Goal: Transaction & Acquisition: Book appointment/travel/reservation

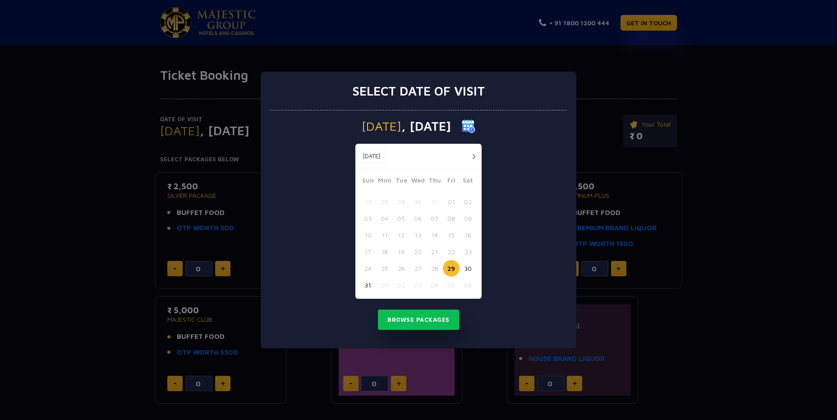
click at [476, 157] on button "button" at bounding box center [473, 156] width 11 height 11
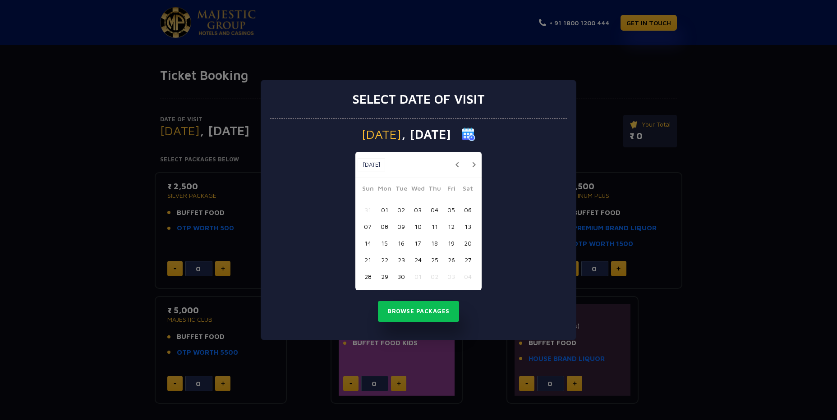
click at [433, 231] on button "11" at bounding box center [434, 226] width 17 height 17
click at [424, 312] on button "Browse Packages" at bounding box center [418, 311] width 81 height 21
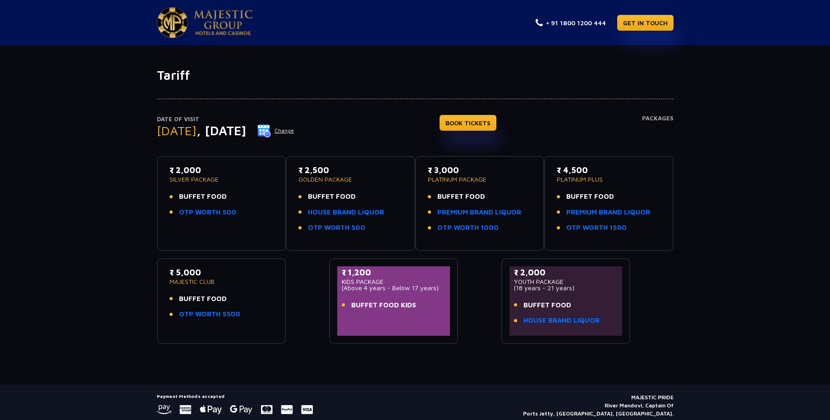
click at [245, 188] on div "₹ 2,000 SILVER PACKAGE BUFFET FOOD OTP WORTH 500" at bounding box center [222, 193] width 104 height 59
click at [191, 185] on div "₹ 2,000 SILVER PACKAGE BUFFET FOOD OTP WORTH 500" at bounding box center [222, 193] width 104 height 59
click at [496, 124] on link "BOOK TICKETS" at bounding box center [468, 123] width 57 height 16
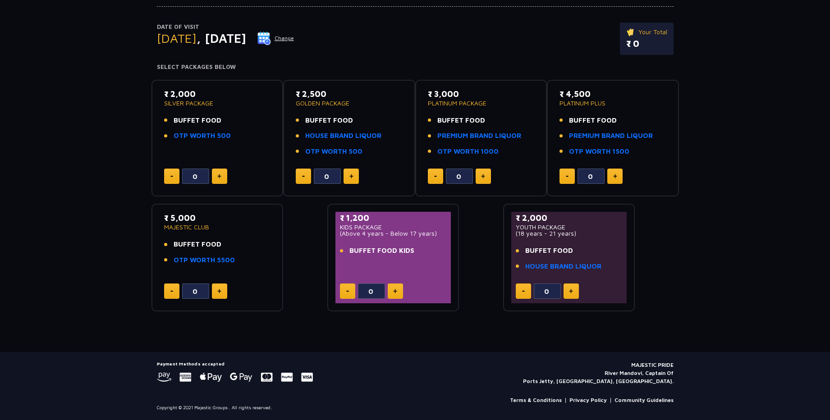
scroll to position [86, 0]
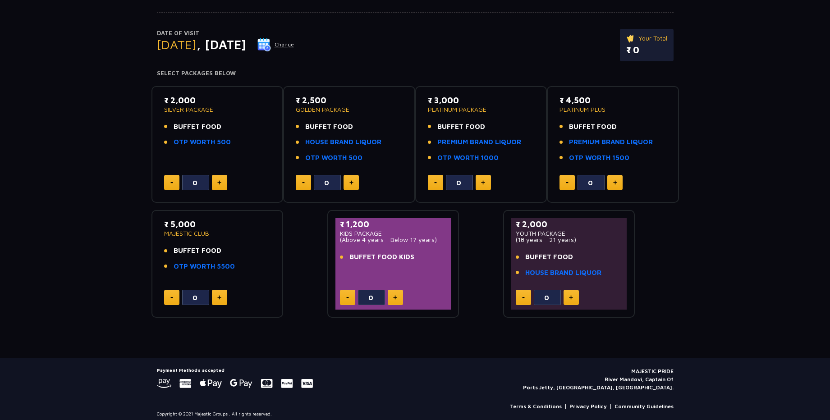
click at [224, 180] on button at bounding box center [219, 182] width 15 height 15
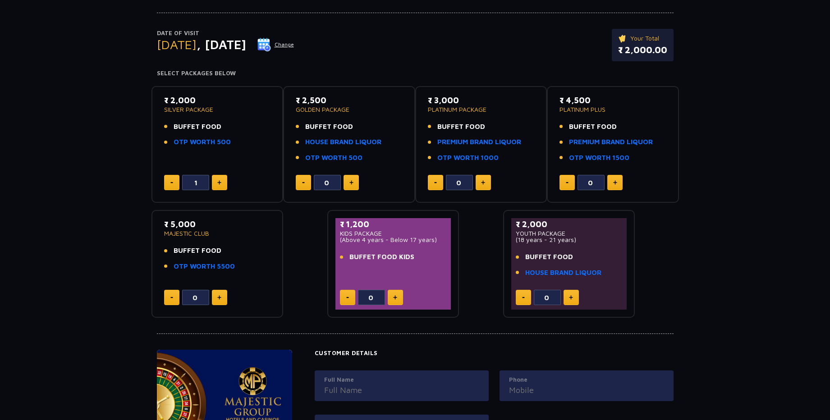
click at [224, 180] on button at bounding box center [219, 182] width 15 height 15
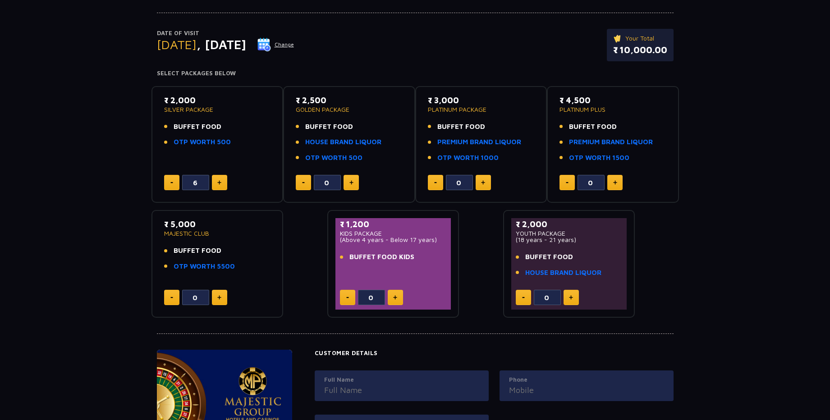
click at [224, 180] on button at bounding box center [219, 182] width 15 height 15
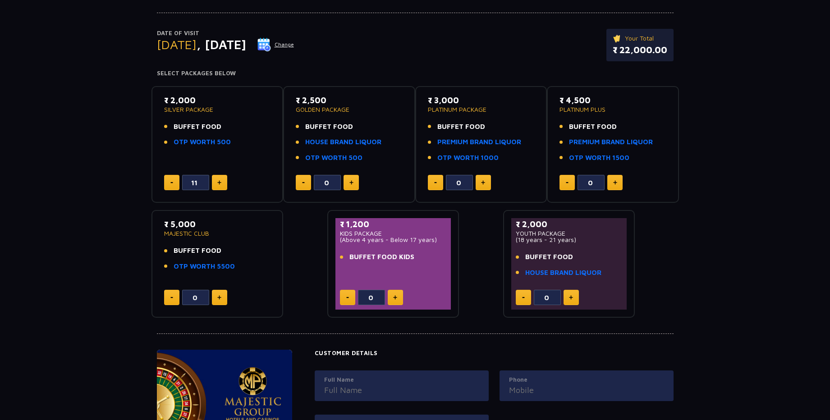
click at [224, 180] on button at bounding box center [219, 182] width 15 height 15
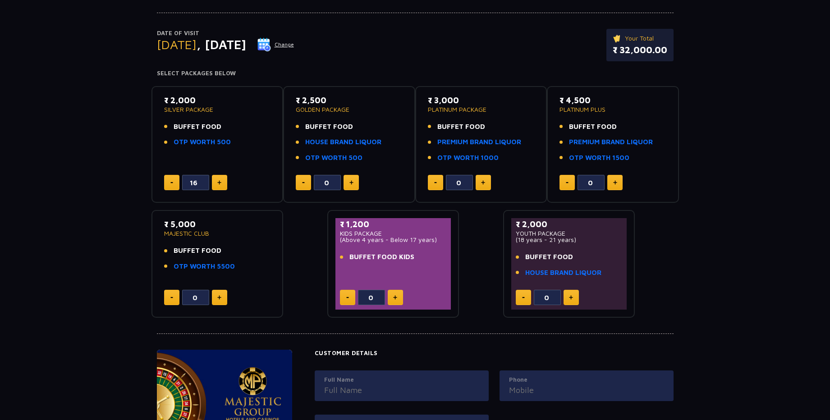
click at [224, 180] on button at bounding box center [219, 182] width 15 height 15
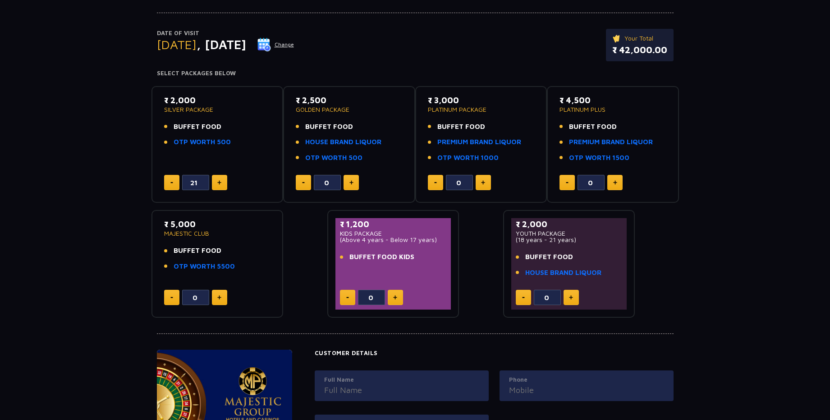
click at [224, 180] on button at bounding box center [219, 182] width 15 height 15
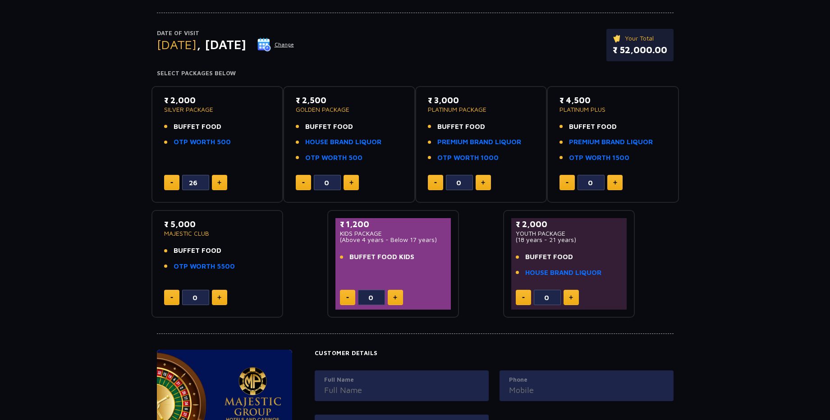
click at [224, 180] on button at bounding box center [219, 182] width 15 height 15
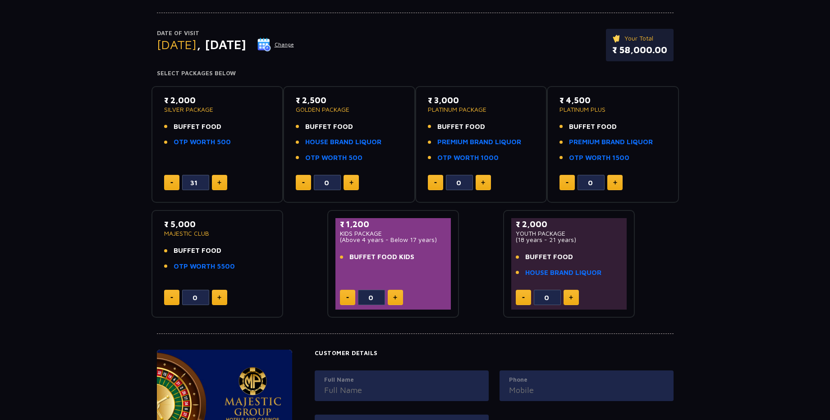
click at [224, 180] on button at bounding box center [219, 182] width 15 height 15
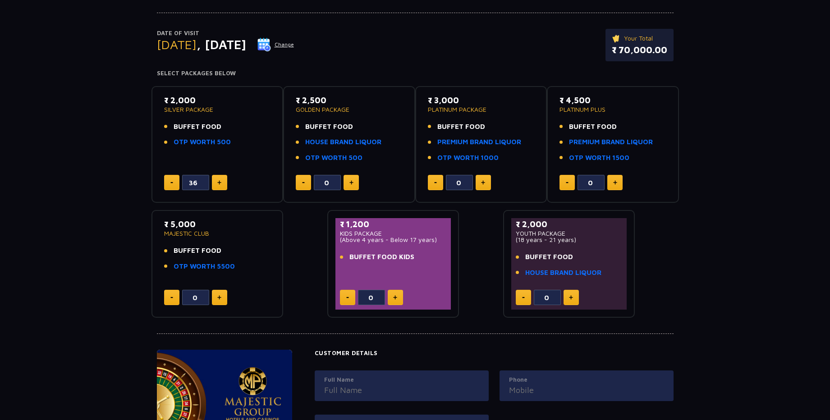
click at [224, 180] on button at bounding box center [219, 182] width 15 height 15
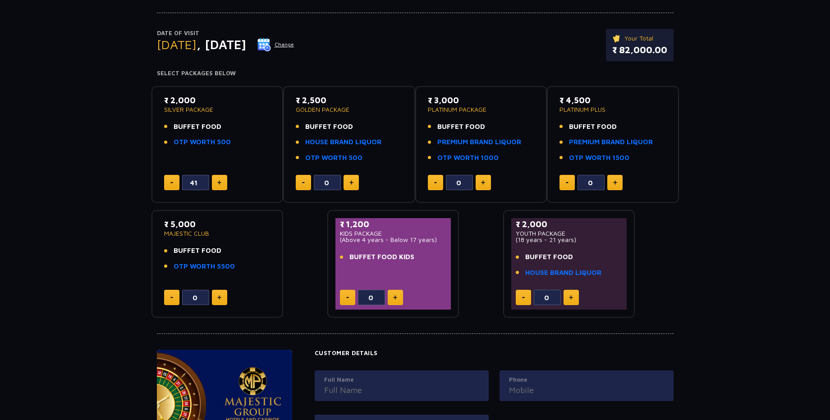
click at [224, 180] on button at bounding box center [219, 182] width 15 height 15
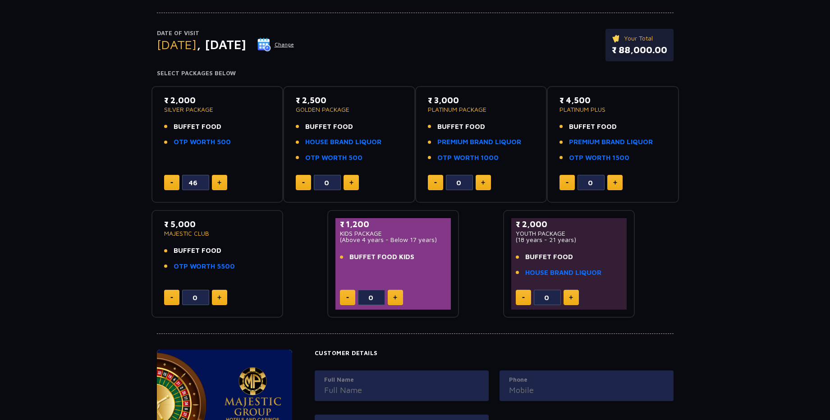
click at [224, 180] on button at bounding box center [219, 182] width 15 height 15
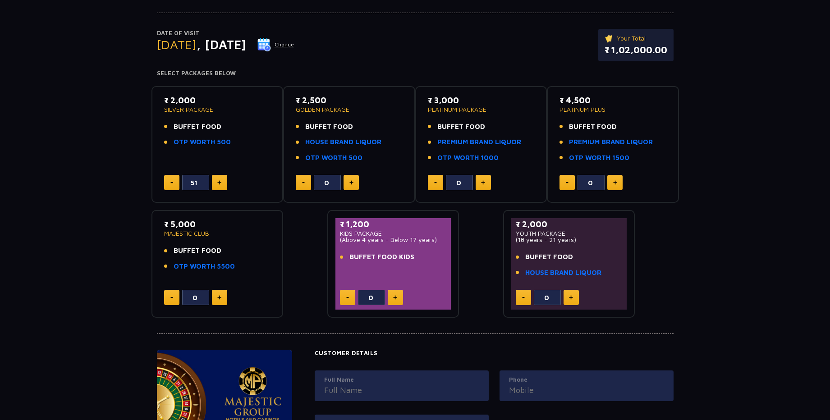
click at [224, 180] on button at bounding box center [219, 182] width 15 height 15
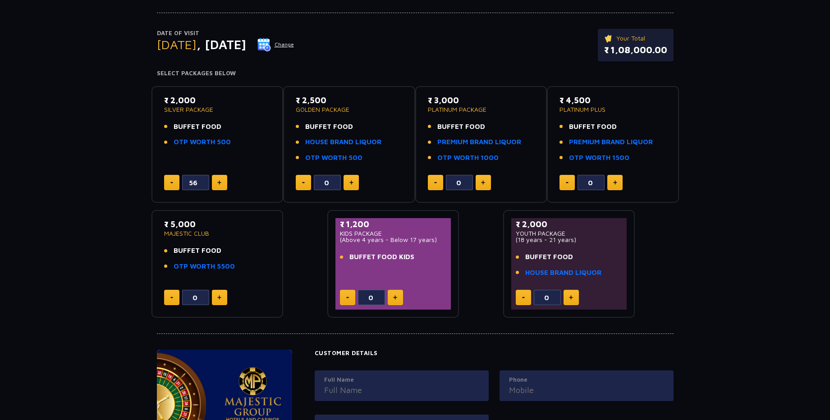
click at [224, 180] on button at bounding box center [219, 182] width 15 height 15
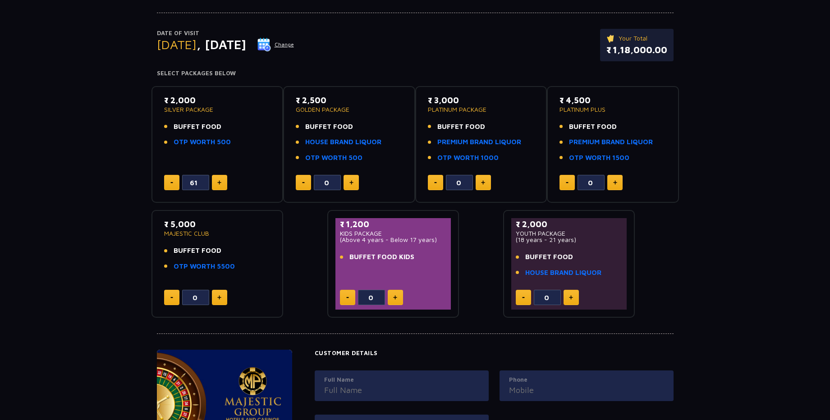
click at [224, 180] on button at bounding box center [219, 182] width 15 height 15
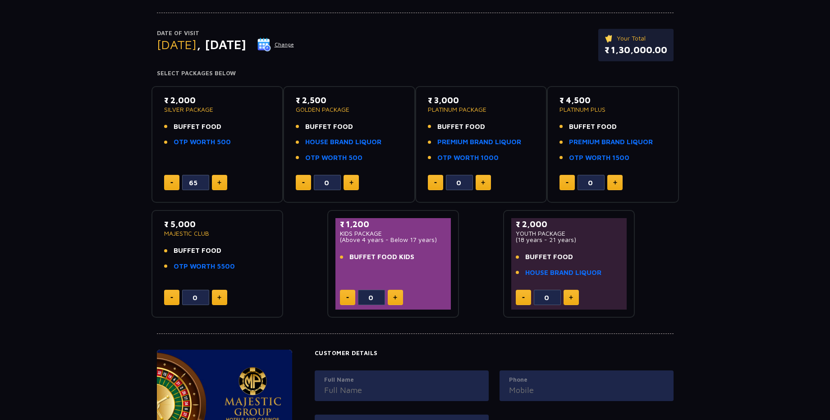
type input "66"
click at [217, 296] on div "0" at bounding box center [217, 297] width 107 height 15
click at [217, 296] on img at bounding box center [219, 297] width 4 height 5
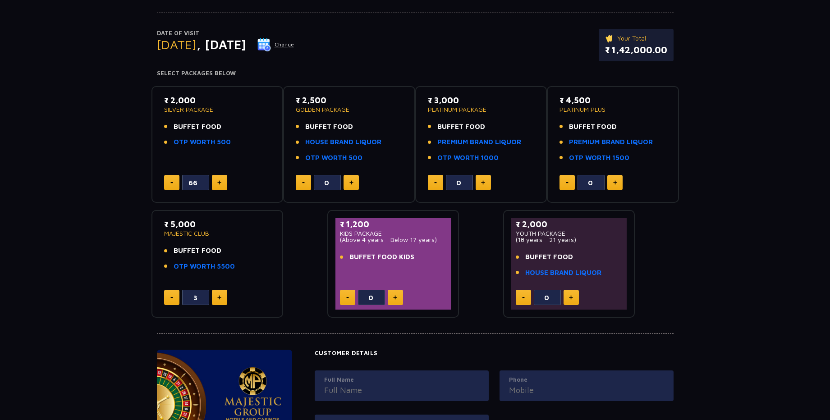
click at [217, 296] on img at bounding box center [219, 297] width 4 height 5
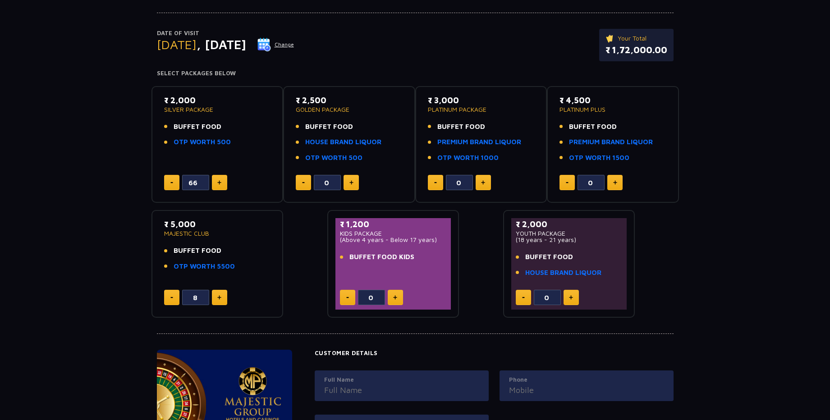
click at [217, 296] on img at bounding box center [219, 297] width 4 height 5
type input "11"
click at [394, 298] on img at bounding box center [395, 297] width 4 height 5
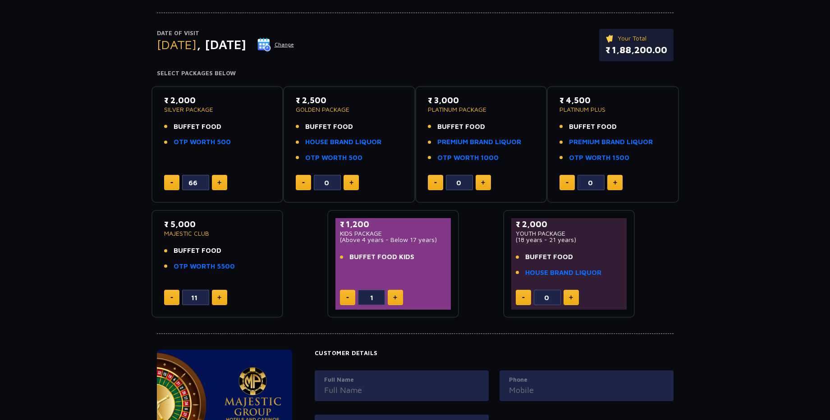
click at [394, 298] on img at bounding box center [395, 297] width 4 height 5
type input "5"
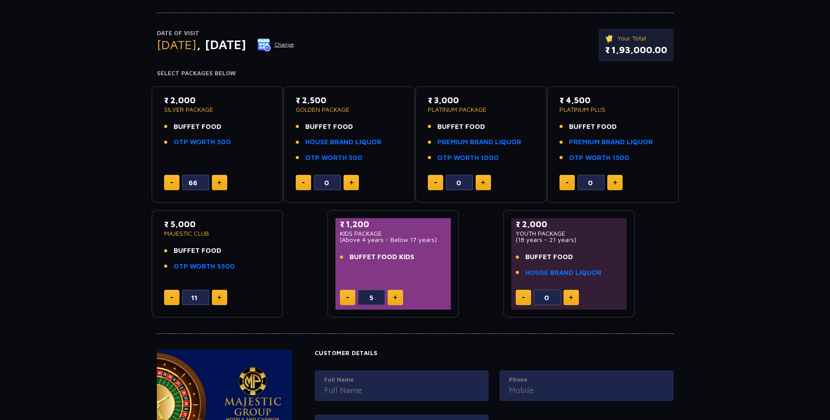
drag, startPoint x: 394, startPoint y: 298, endPoint x: 417, endPoint y: 222, distance: 79.4
click at [417, 222] on div "₹ 1,200 KIDS PACKAGE (Above 4 years - Below 17 years) BUFFET FOOD KIDS 5" at bounding box center [393, 264] width 116 height 92
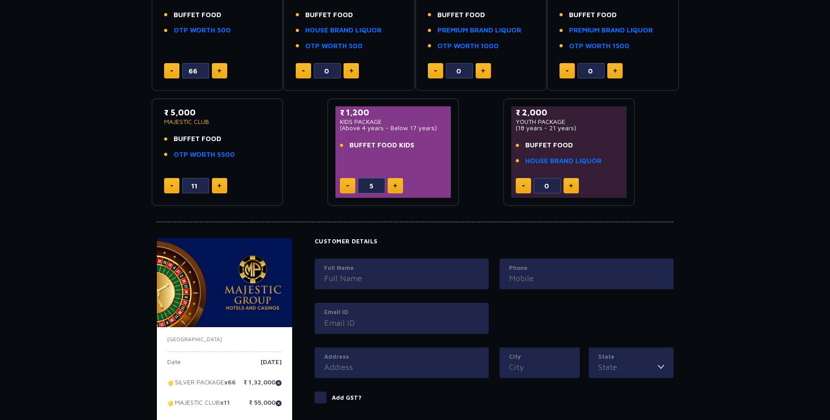
scroll to position [0, 0]
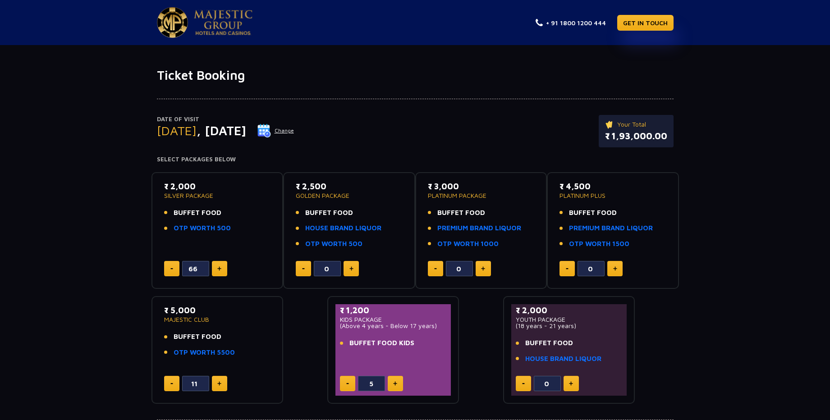
click at [225, 20] on img at bounding box center [223, 22] width 59 height 25
